Goal: Check status: Check status

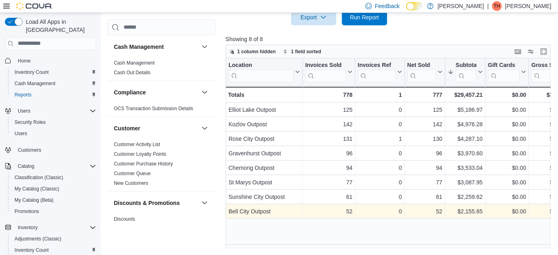
scroll to position [550, 0]
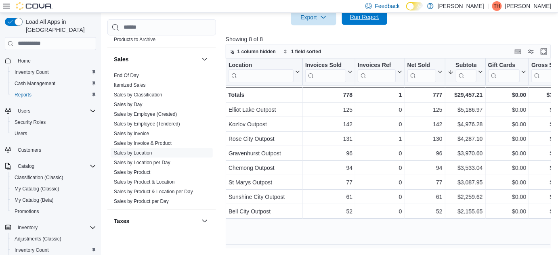
click at [359, 24] on div "Report Hide Parameters Date Range [DATE] Locations All Locations Classification…" at bounding box center [390, 42] width 328 height 414
click at [357, 20] on span "Run Report" at bounding box center [364, 17] width 29 height 8
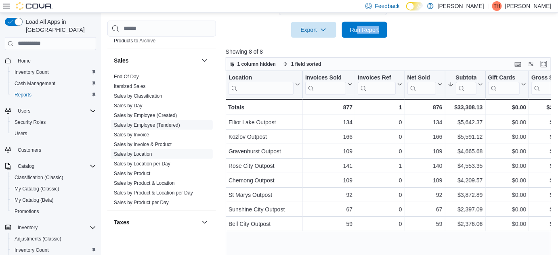
scroll to position [276, 0]
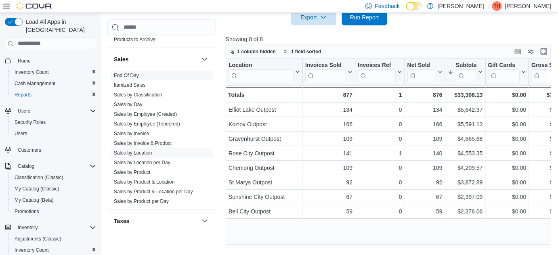
click at [126, 70] on span "End Of Day" at bounding box center [162, 75] width 102 height 10
click at [125, 72] on link "End Of Day" at bounding box center [126, 75] width 25 height 6
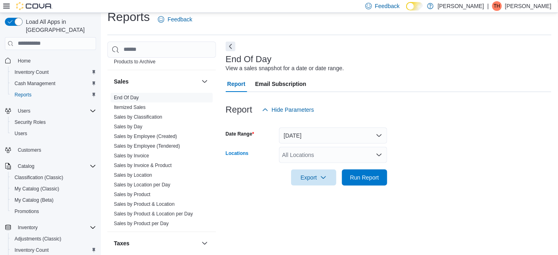
click at [342, 148] on div "All Locations" at bounding box center [333, 155] width 108 height 16
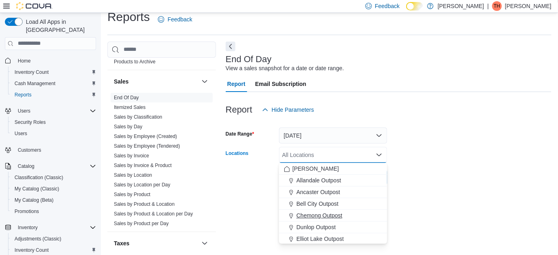
click at [315, 210] on button "Chemong Outpost" at bounding box center [333, 216] width 108 height 12
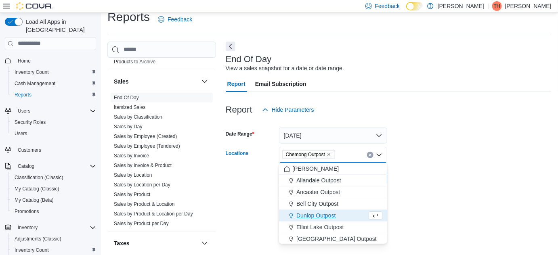
click at [433, 187] on div at bounding box center [389, 191] width 326 height 10
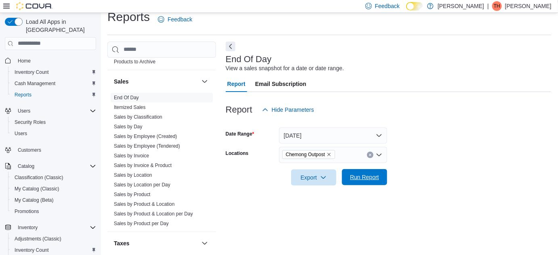
drag, startPoint x: 359, startPoint y: 175, endPoint x: 347, endPoint y: 169, distance: 12.8
click at [358, 174] on span "Run Report" at bounding box center [364, 177] width 29 height 8
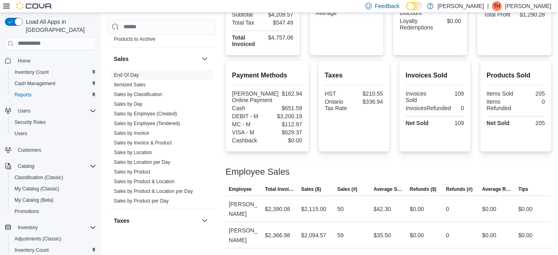
scroll to position [238, 0]
click at [268, 203] on div "$2,390.08" at bounding box center [280, 209] width 36 height 16
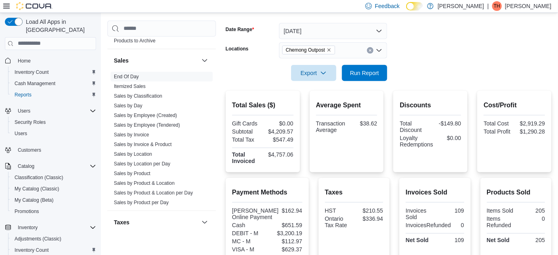
scroll to position [128, 0]
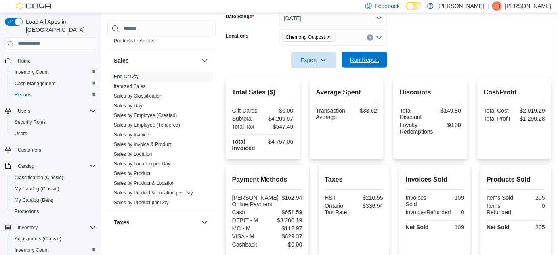
click at [354, 61] on span "Run Report" at bounding box center [364, 60] width 29 height 8
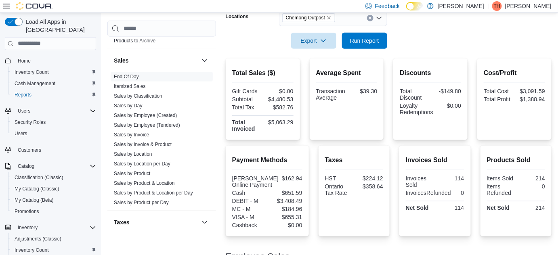
scroll to position [165, 0]
